Goal: Information Seeking & Learning: Check status

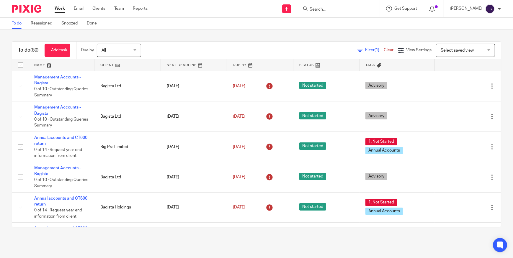
click at [335, 9] on input "Search" at bounding box center [335, 9] width 53 height 5
click at [345, 9] on input "Search" at bounding box center [335, 9] width 53 height 5
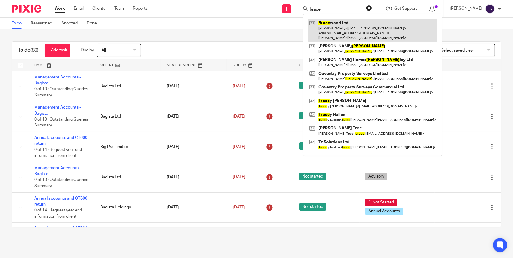
type input "brace"
click at [349, 36] on link at bounding box center [373, 30] width 130 height 23
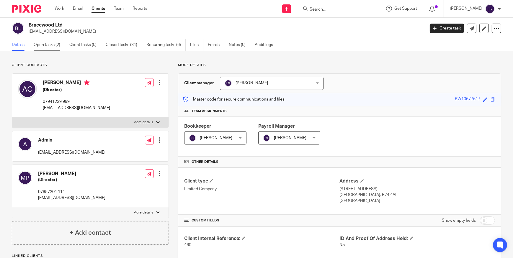
drag, startPoint x: 45, startPoint y: 41, endPoint x: 51, endPoint y: 45, distance: 7.6
click at [45, 41] on link "Open tasks (2)" at bounding box center [49, 45] width 31 height 12
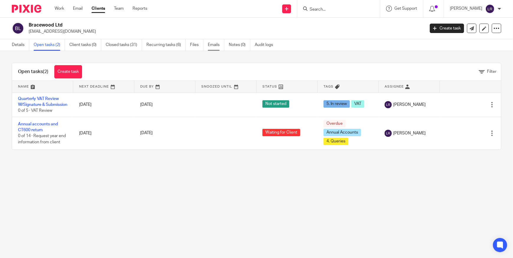
click at [214, 44] on link "Emails" at bounding box center [216, 45] width 17 height 12
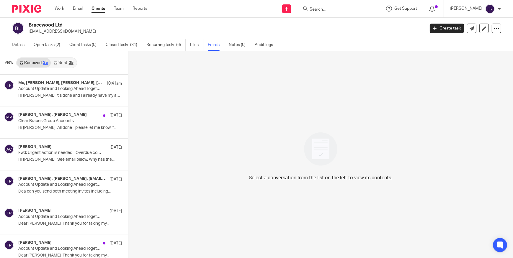
click at [54, 61] on icon at bounding box center [56, 63] width 4 height 4
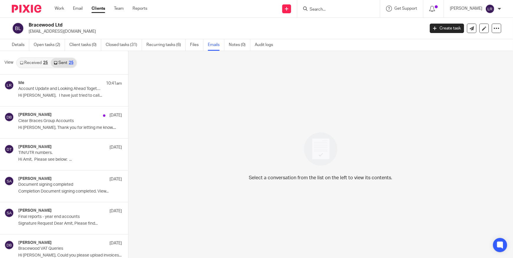
scroll to position [1, 0]
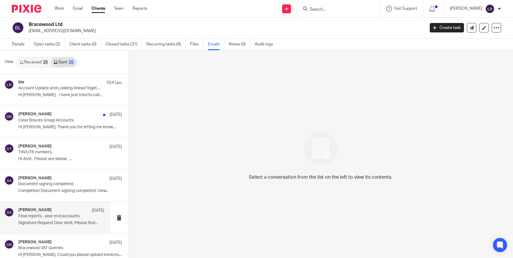
click at [60, 205] on div "Suman Aggarwal 31 Jul Final reports - year end accounts Signature Request Dear …" at bounding box center [55, 218] width 110 height 32
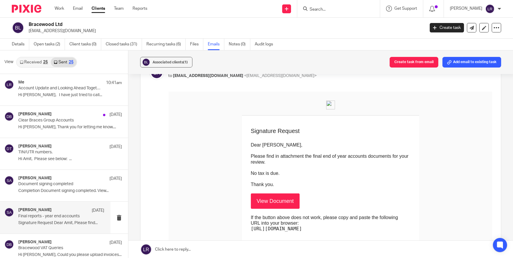
scroll to position [53, 0]
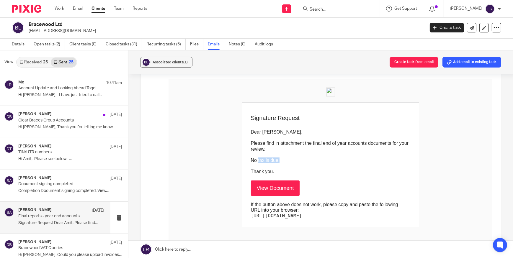
drag, startPoint x: 239, startPoint y: 155, endPoint x: 269, endPoint y: 156, distance: 30.1
click at [269, 157] on p "No tax is due." at bounding box center [330, 160] width 159 height 6
drag, startPoint x: 269, startPoint y: 156, endPoint x: 249, endPoint y: 187, distance: 36.8
click at [251, 187] on link "View Document" at bounding box center [275, 187] width 49 height 15
click at [17, 43] on link "Details" at bounding box center [20, 45] width 17 height 12
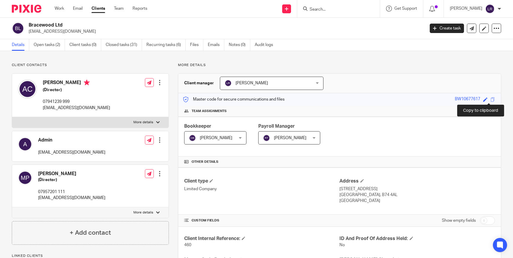
click at [490, 101] on span at bounding box center [492, 99] width 4 height 4
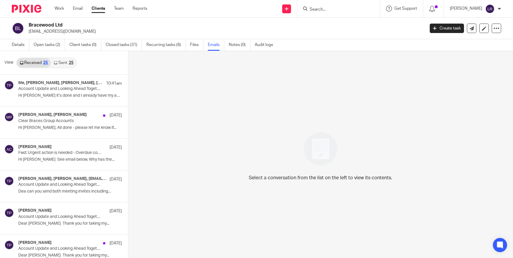
click at [64, 63] on link "Sent 25" at bounding box center [63, 62] width 25 height 9
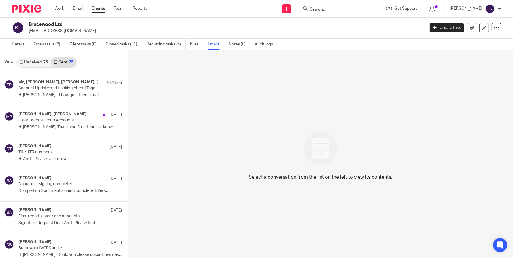
drag, startPoint x: 35, startPoint y: 22, endPoint x: 79, endPoint y: 27, distance: 43.6
click at [79, 27] on h2 "Bracewood Ltd" at bounding box center [186, 25] width 314 height 6
click at [212, 44] on link "Emails" at bounding box center [216, 45] width 17 height 12
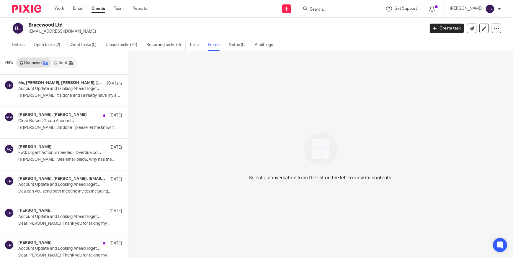
click at [58, 62] on link "Sent 25" at bounding box center [63, 62] width 25 height 9
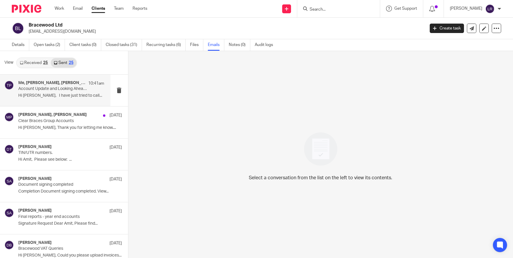
scroll to position [1, 0]
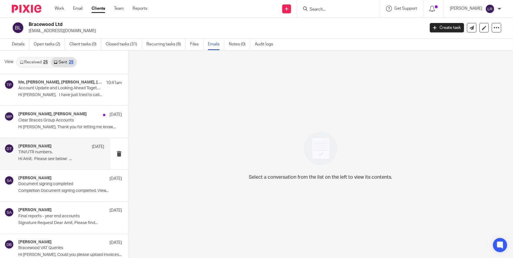
click at [50, 152] on p "TIN/UTR numbers." at bounding box center [52, 152] width 69 height 5
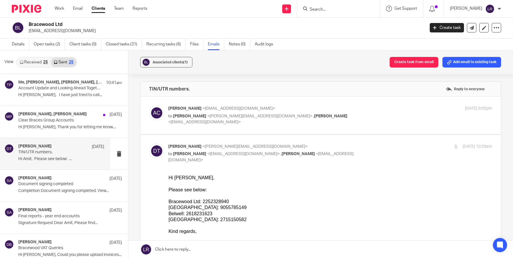
scroll to position [0, 0]
click at [304, 109] on p "Amit Chudasama <amit@achudasama.net>" at bounding box center [276, 109] width 216 height 6
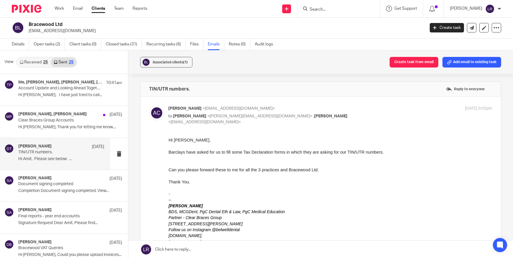
click at [304, 110] on p "Amit Chudasama <amit@achudasama.net>" at bounding box center [276, 109] width 216 height 6
checkbox input "false"
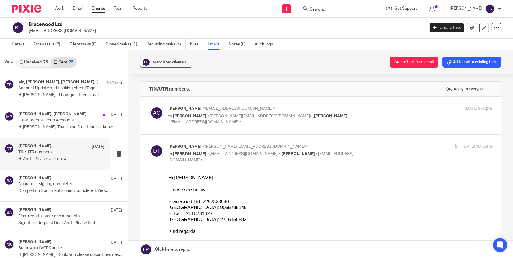
click at [352, 146] on p "Deanna Templeton <deanna@sachdevs-ca.com>" at bounding box center [276, 147] width 216 height 6
checkbox input "false"
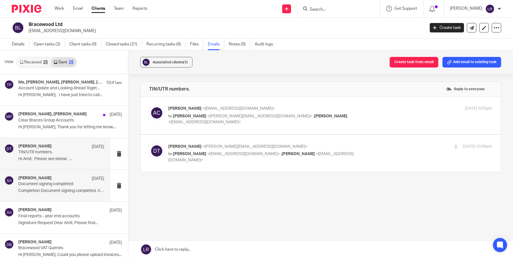
click at [41, 183] on p "Document signing completed" at bounding box center [52, 184] width 69 height 5
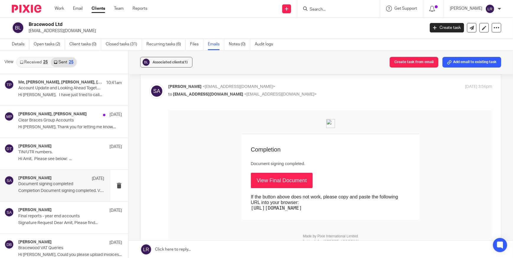
scroll to position [53, 0]
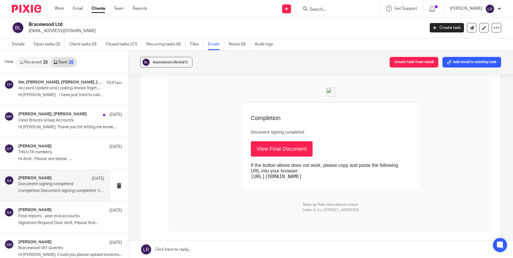
click at [251, 143] on link "View Final Document" at bounding box center [282, 148] width 62 height 15
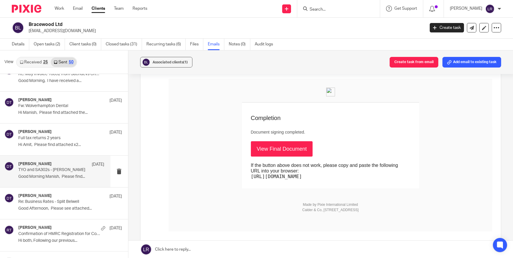
scroll to position [590, 0]
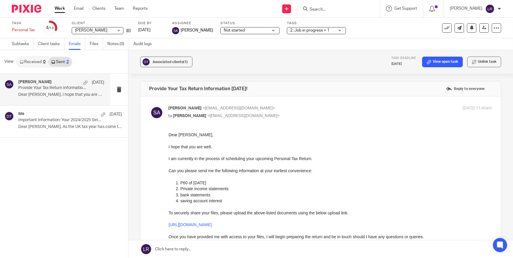
scroll to position [134, 0]
